Goal: Navigation & Orientation: Find specific page/section

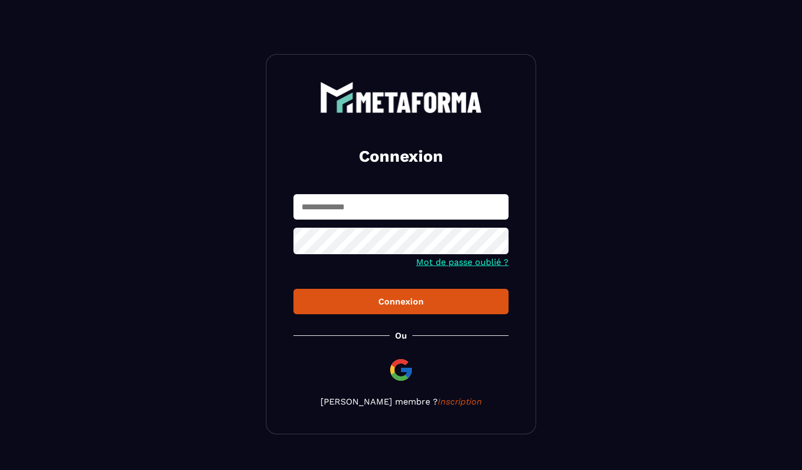
type input "**********"
click at [416, 303] on div "Connexion" at bounding box center [401, 301] width 198 height 10
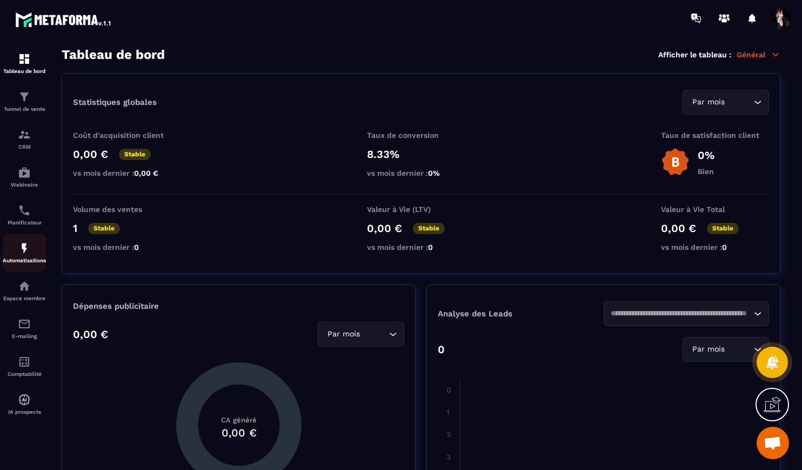
click at [25, 253] on img at bounding box center [24, 248] width 13 height 13
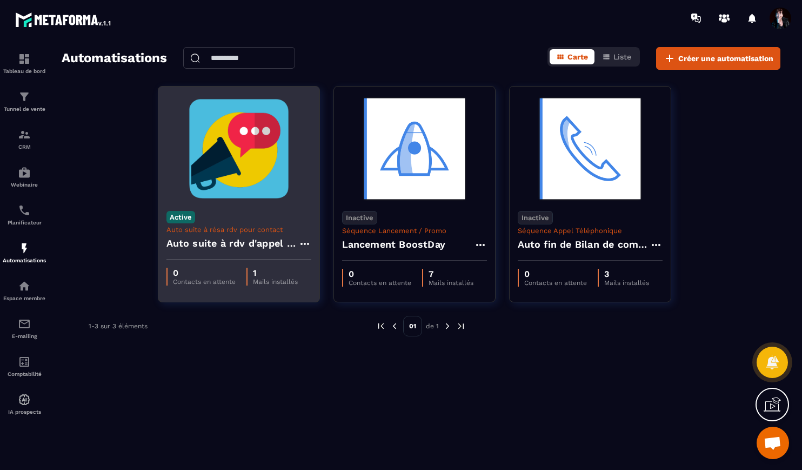
click at [224, 159] on img at bounding box center [238, 149] width 145 height 108
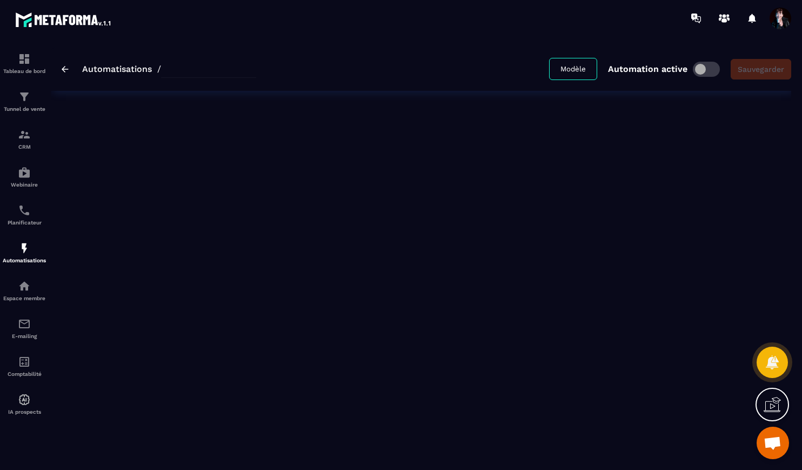
type input "**********"
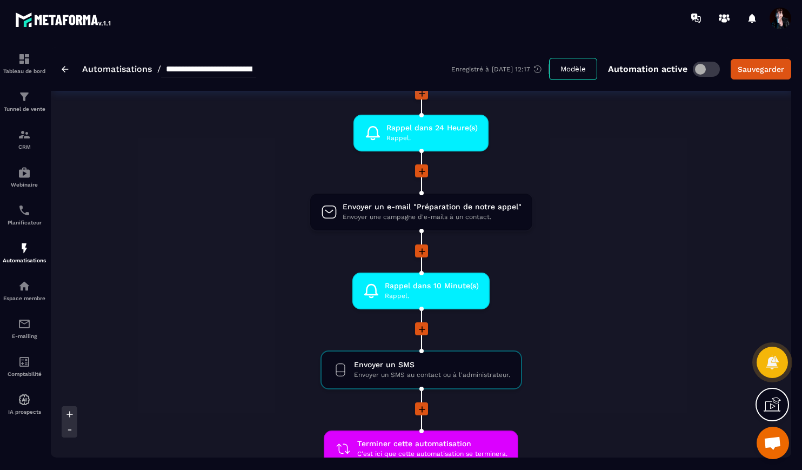
scroll to position [204, 0]
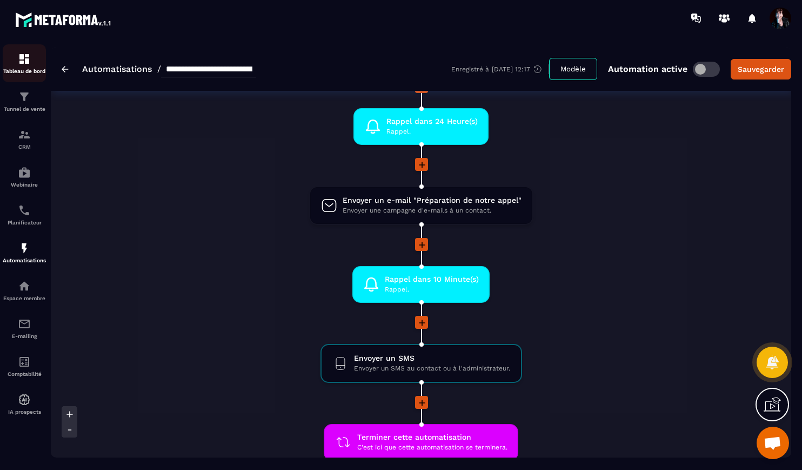
click at [31, 62] on div "Tableau de bord" at bounding box center [24, 63] width 43 height 22
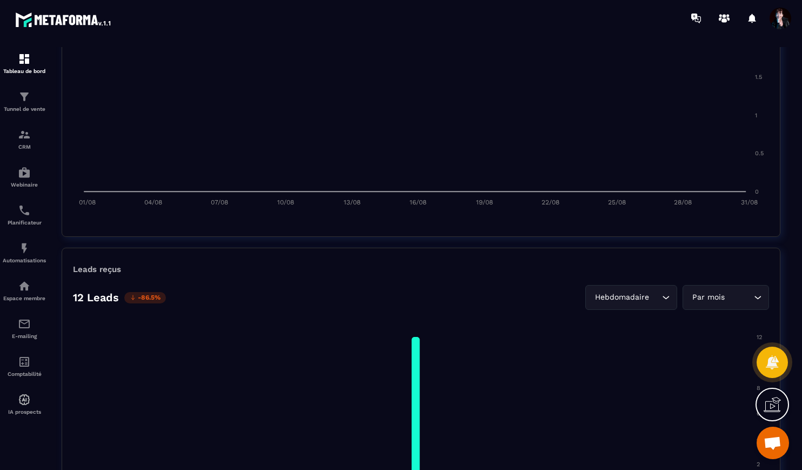
scroll to position [617, 0]
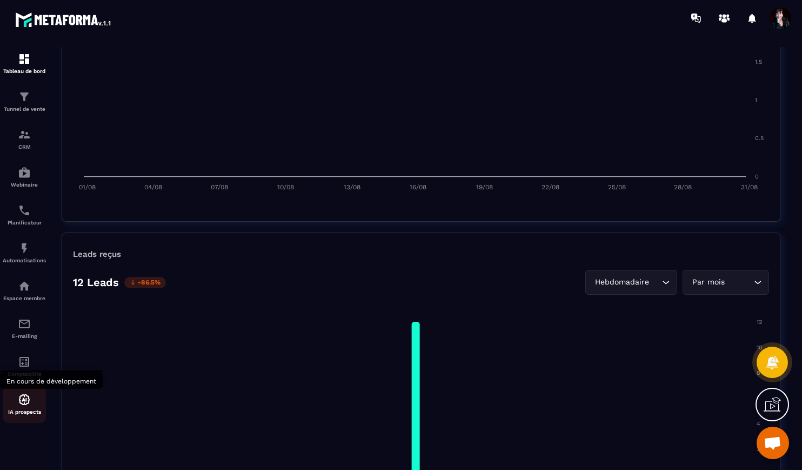
click at [32, 400] on div "IA prospects" at bounding box center [24, 404] width 43 height 22
click at [24, 366] on img at bounding box center [24, 361] width 13 height 13
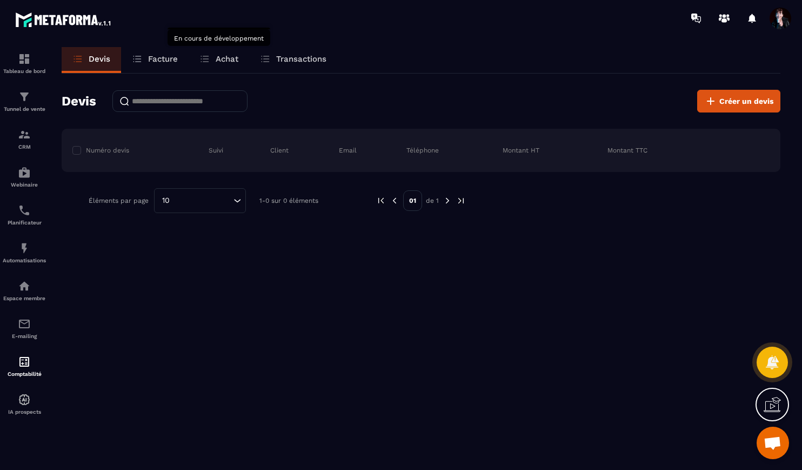
click at [220, 59] on p "Achat" at bounding box center [227, 59] width 23 height 10
click at [23, 330] on img at bounding box center [24, 323] width 13 height 13
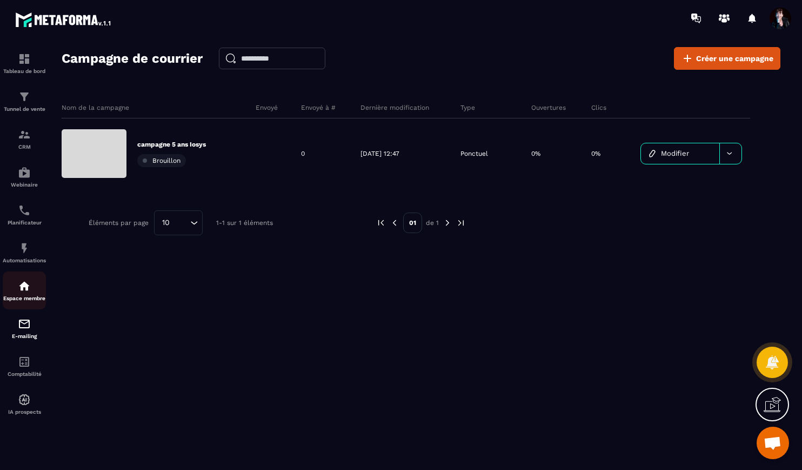
click at [24, 292] on img at bounding box center [24, 285] width 13 height 13
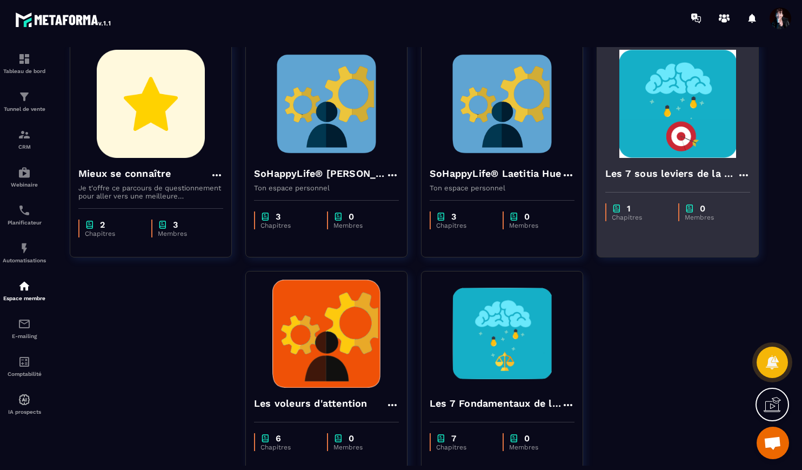
scroll to position [395, 0]
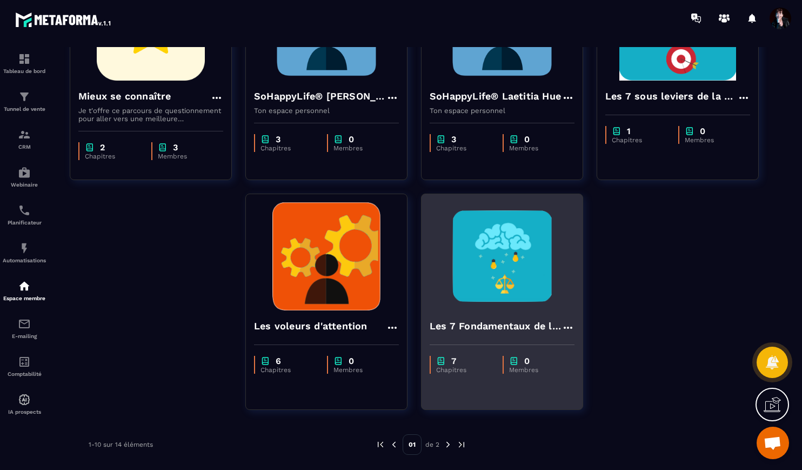
click at [524, 301] on img at bounding box center [502, 256] width 145 height 108
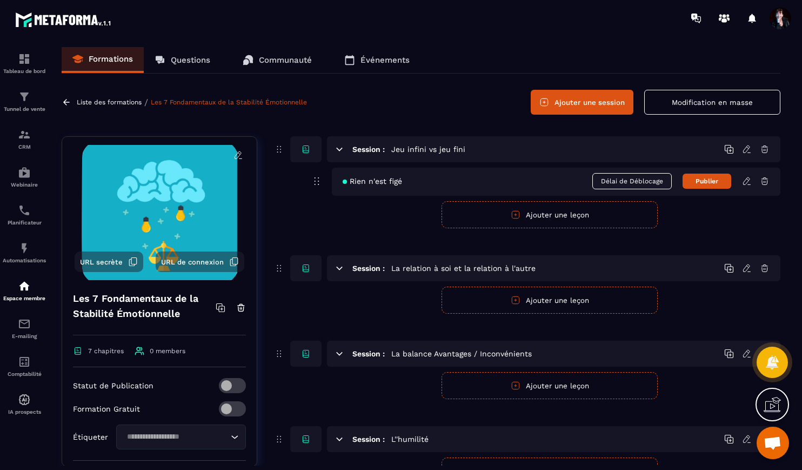
click at [127, 106] on div "Liste des formations / Les 7 Fondamentaux de la Stabilité Émotionnelle" at bounding box center [186, 102] width 248 height 10
click at [103, 99] on p "Liste des formations" at bounding box center [109, 102] width 65 height 8
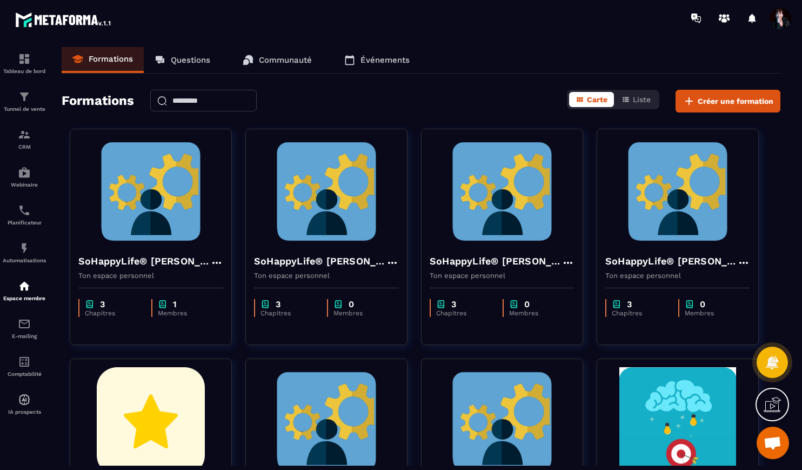
scroll to position [9454, 0]
